Goal: Communication & Community: Answer question/provide support

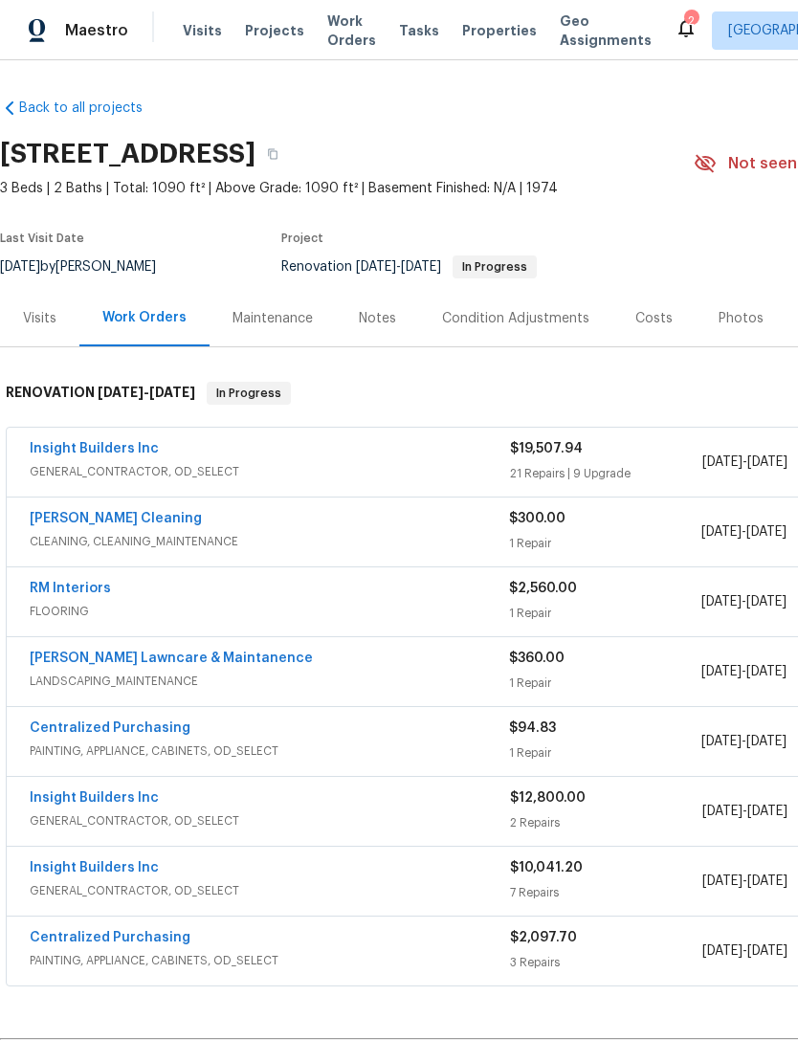
click at [54, 575] on div "RM Interiors FLOORING $2,560.00 1 Repair [DATE] - [DATE] Vendor Accepted" at bounding box center [541, 601] width 1068 height 69
click at [77, 589] on link "RM Interiors" at bounding box center [70, 588] width 81 height 13
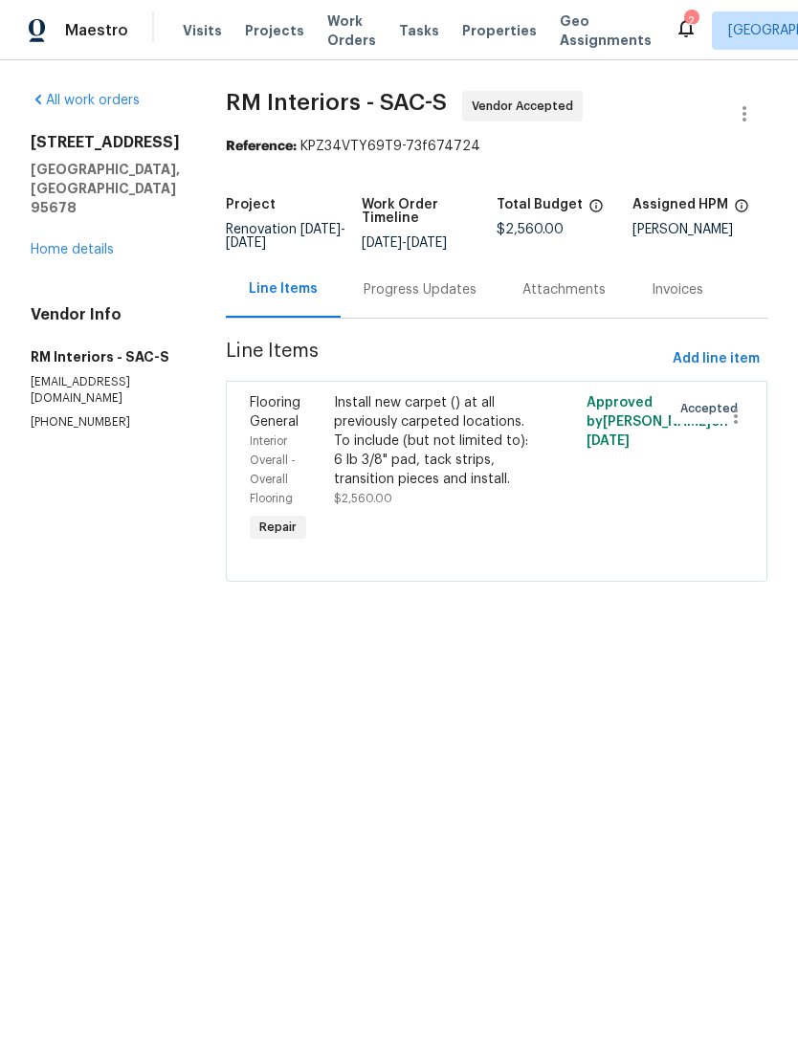
click at [444, 314] on div "Progress Updates" at bounding box center [420, 289] width 159 height 56
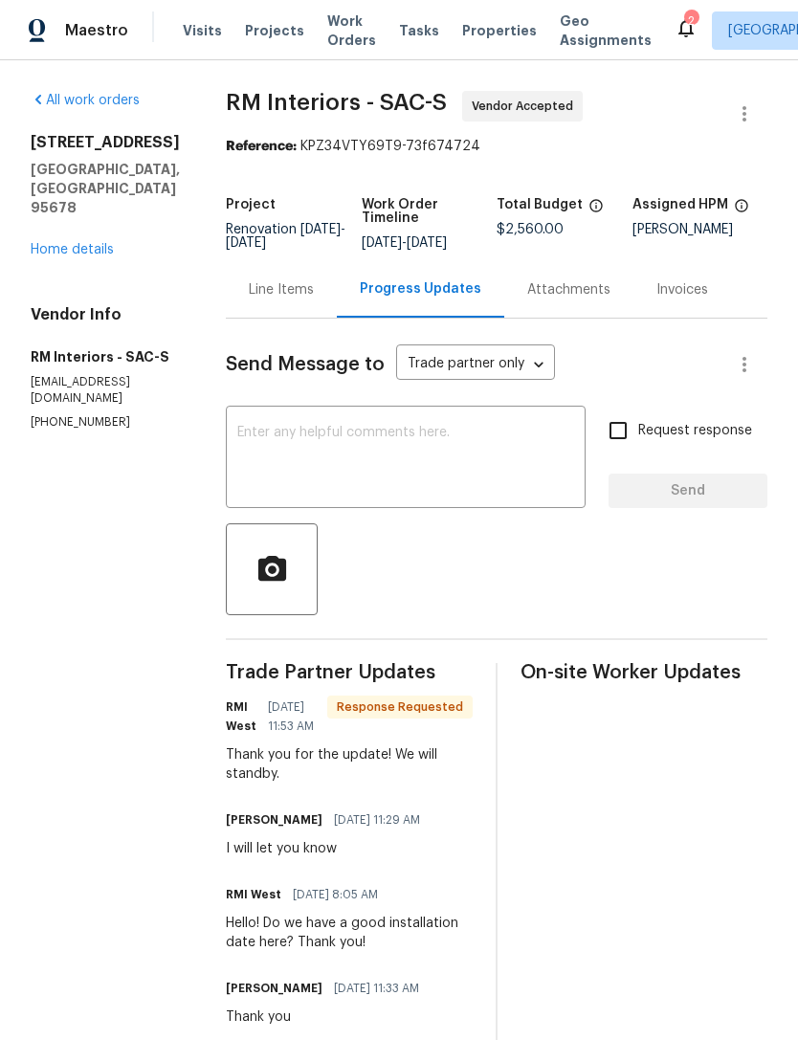
click at [439, 491] on textarea at bounding box center [405, 459] width 337 height 67
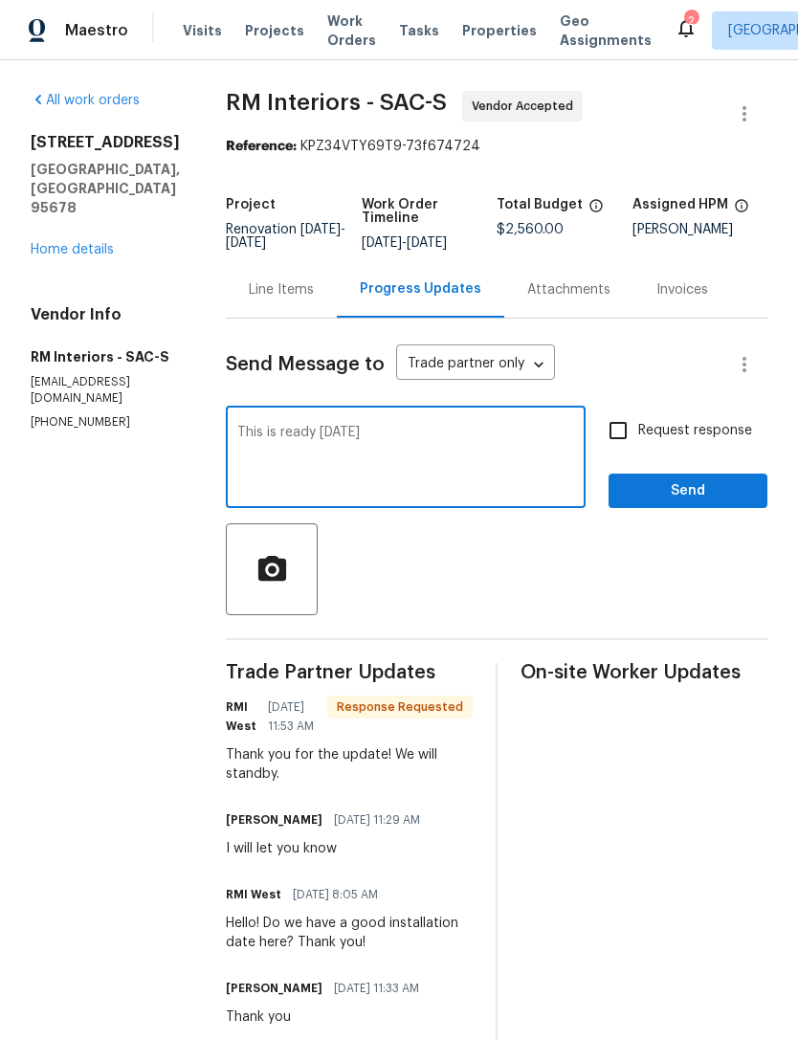
type textarea "This is ready [DATE]"
click at [736, 492] on button "Send" at bounding box center [687, 491] width 159 height 35
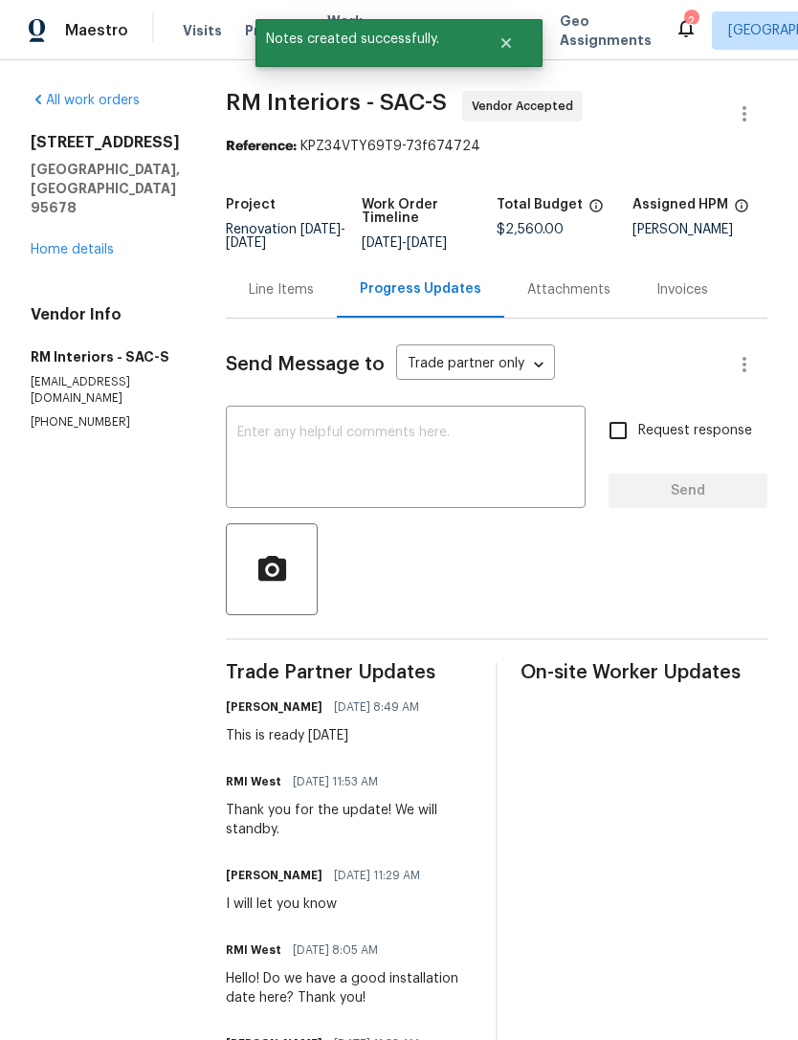
click at [78, 197] on div "[STREET_ADDRESS] Home details" at bounding box center [105, 196] width 149 height 126
click at [73, 189] on div "[STREET_ADDRESS] Home details" at bounding box center [105, 196] width 149 height 126
click at [78, 243] on link "Home details" at bounding box center [72, 249] width 83 height 13
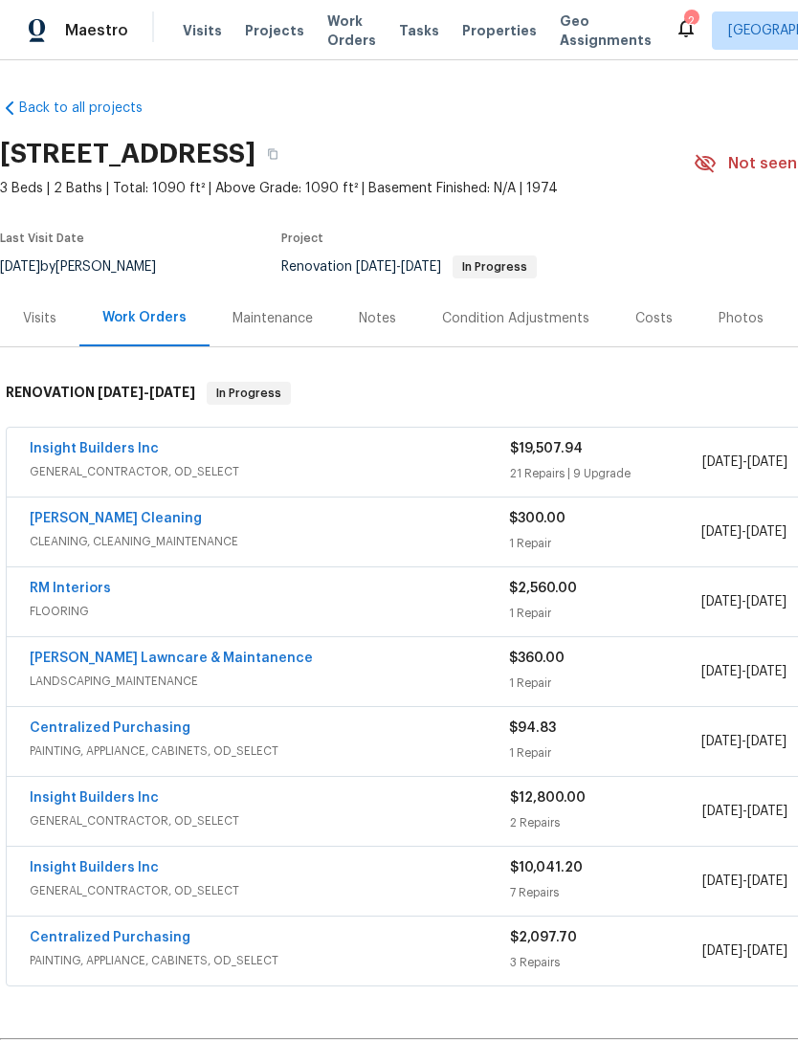
click at [99, 661] on link "[PERSON_NAME] Lawncare & Maintanence" at bounding box center [171, 657] width 283 height 13
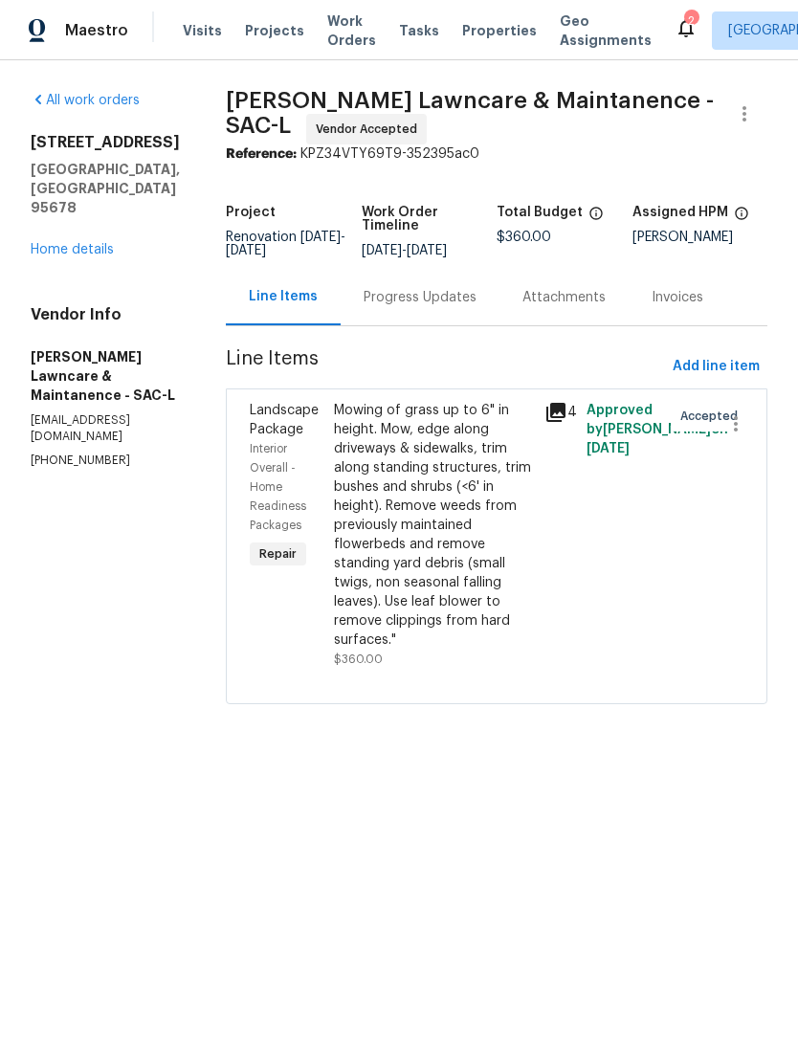
click at [423, 307] on div "Progress Updates" at bounding box center [420, 297] width 113 height 19
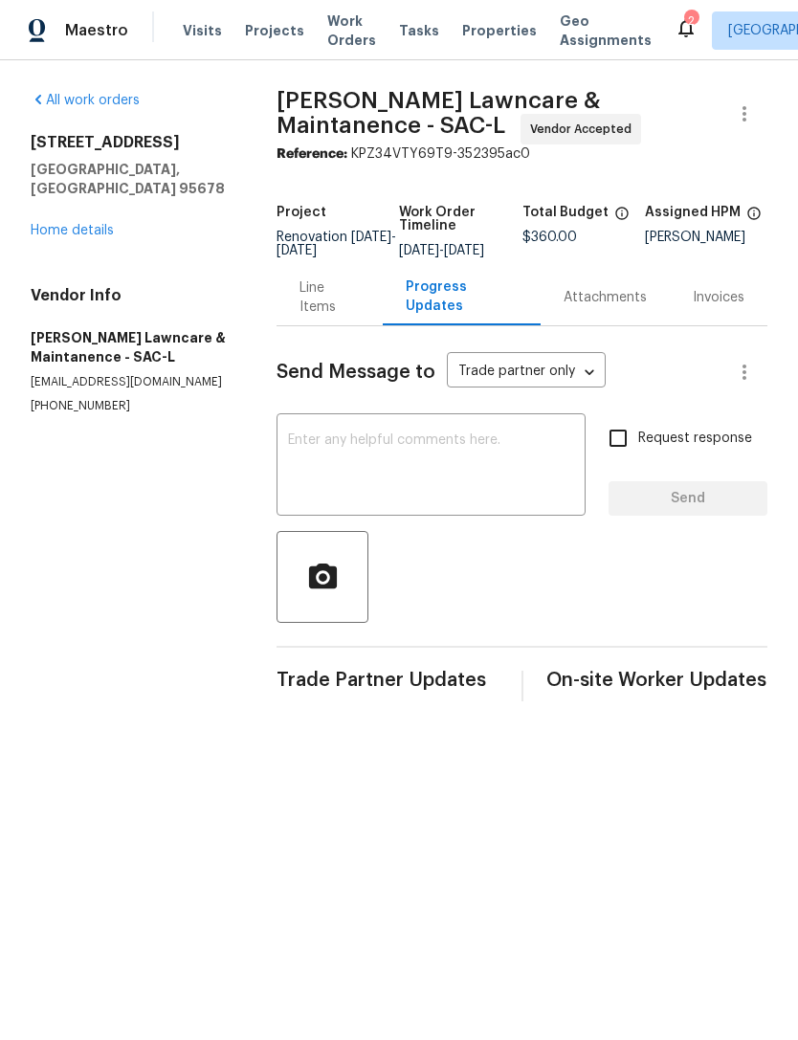
click at [487, 491] on textarea at bounding box center [431, 466] width 286 height 67
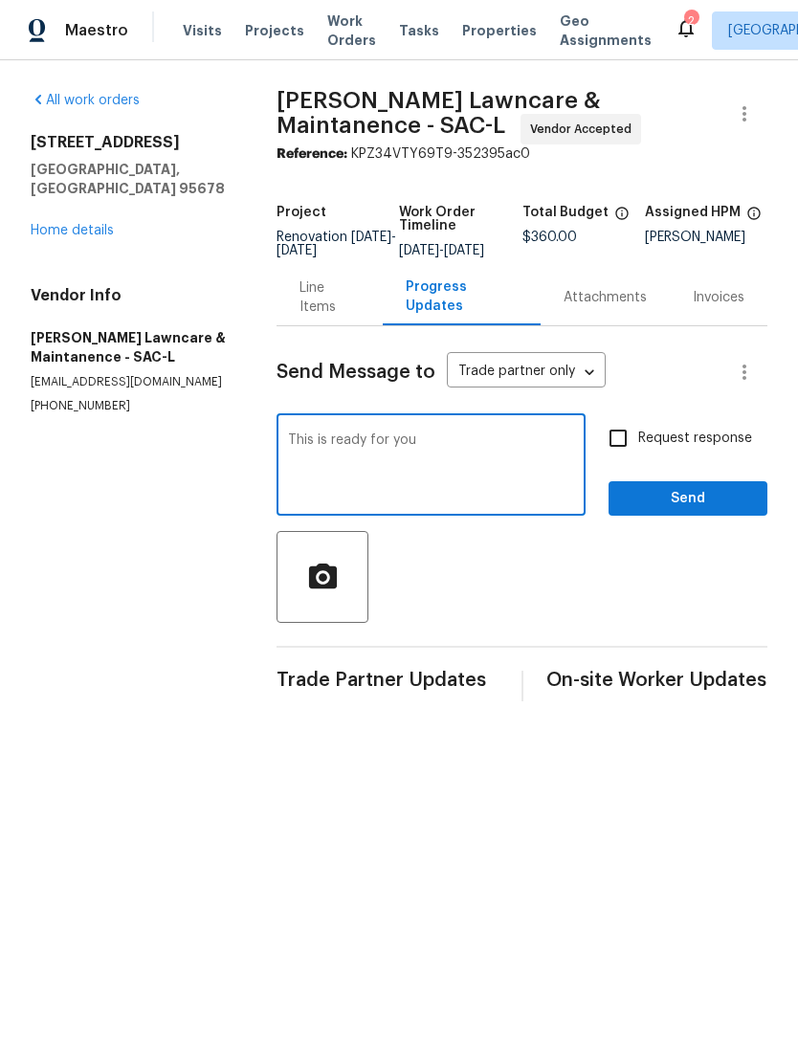
type textarea "This is ready for you"
click at [704, 505] on span "Send" at bounding box center [688, 499] width 128 height 24
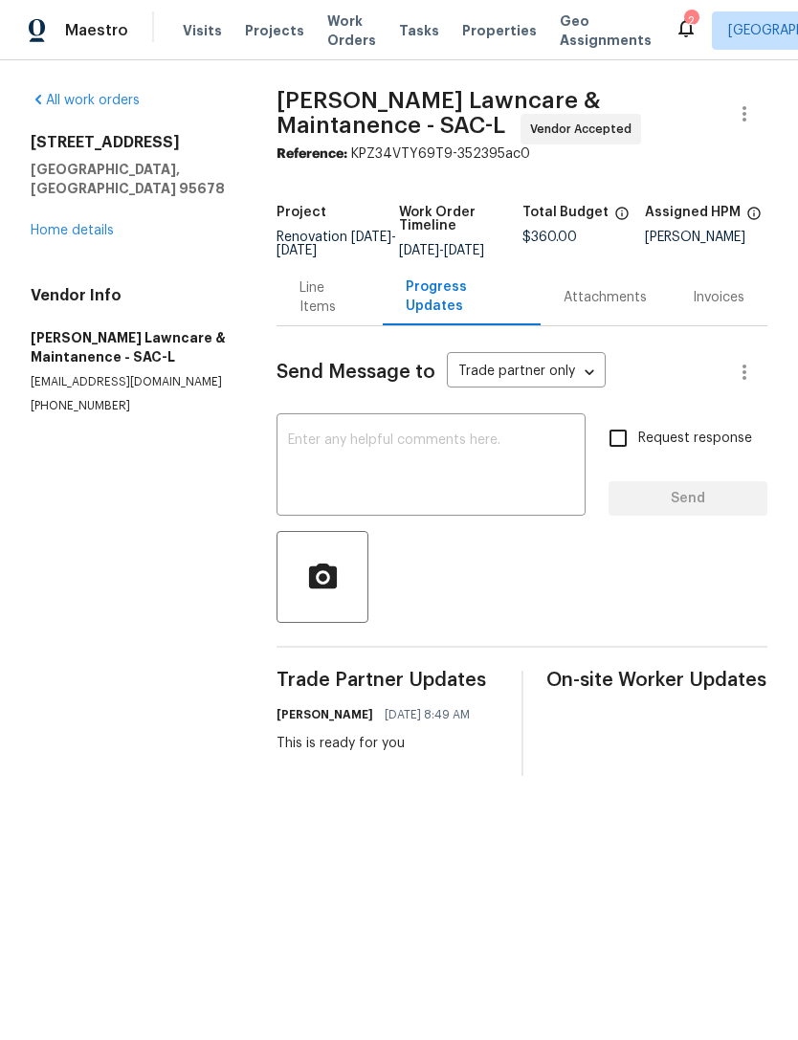
click at [76, 224] on link "Home details" at bounding box center [72, 230] width 83 height 13
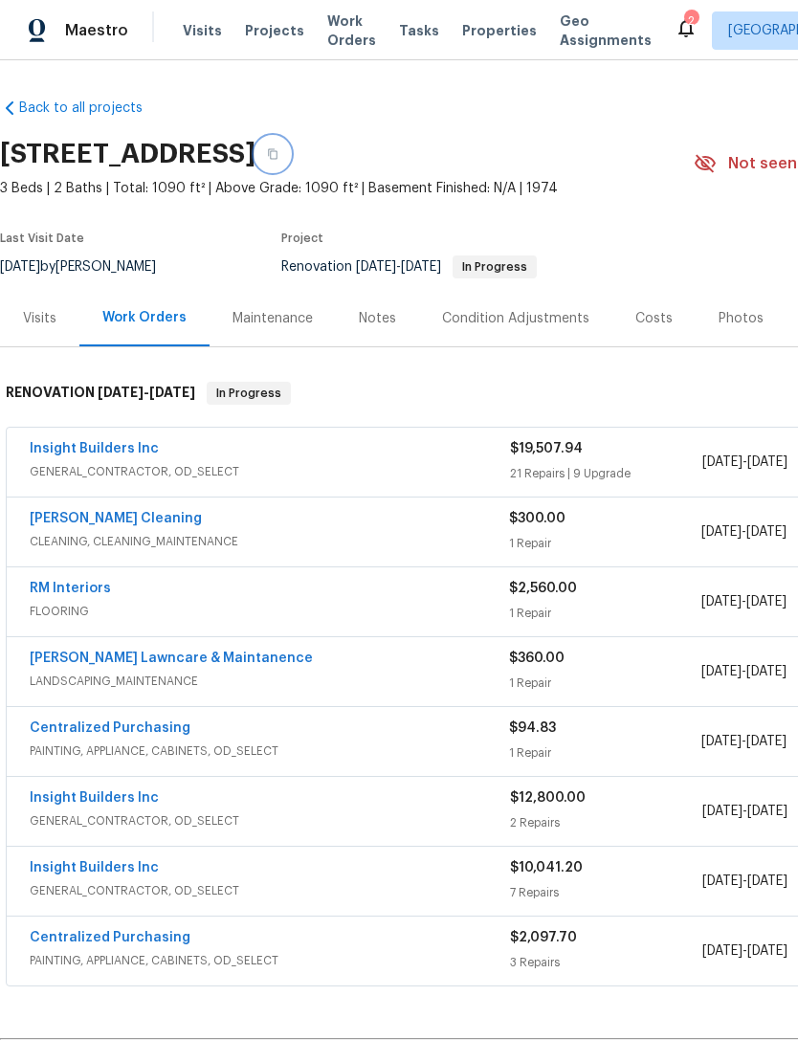
click at [290, 157] on button "button" at bounding box center [272, 154] width 34 height 34
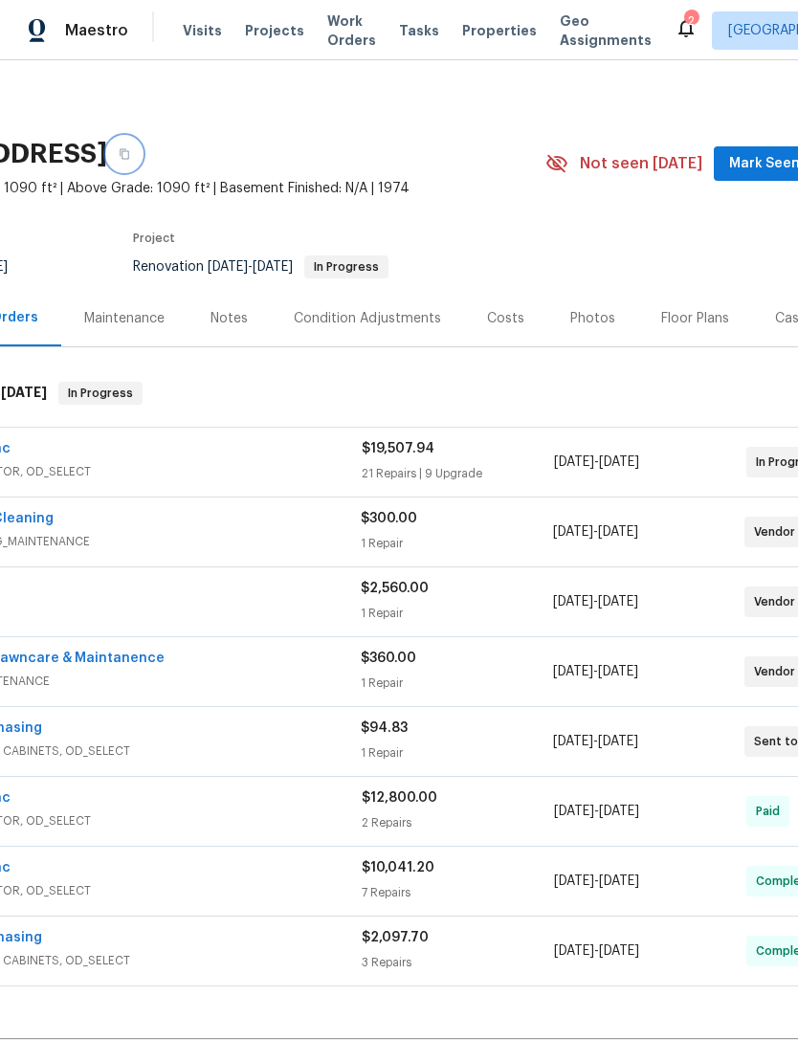
scroll to position [0, 150]
